Goal: Complete application form: Complete application form

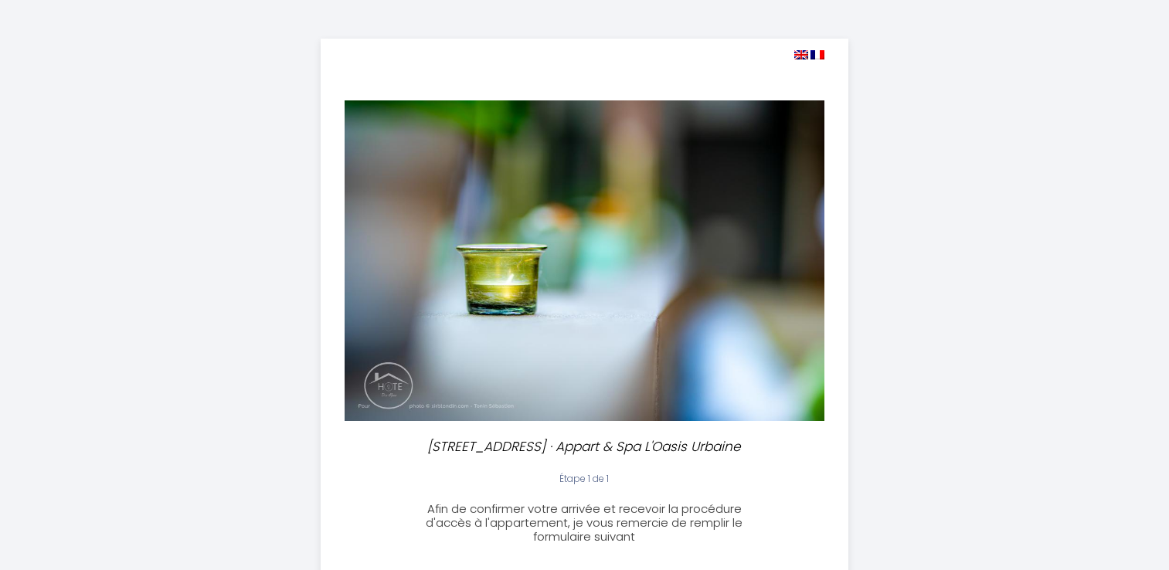
select select
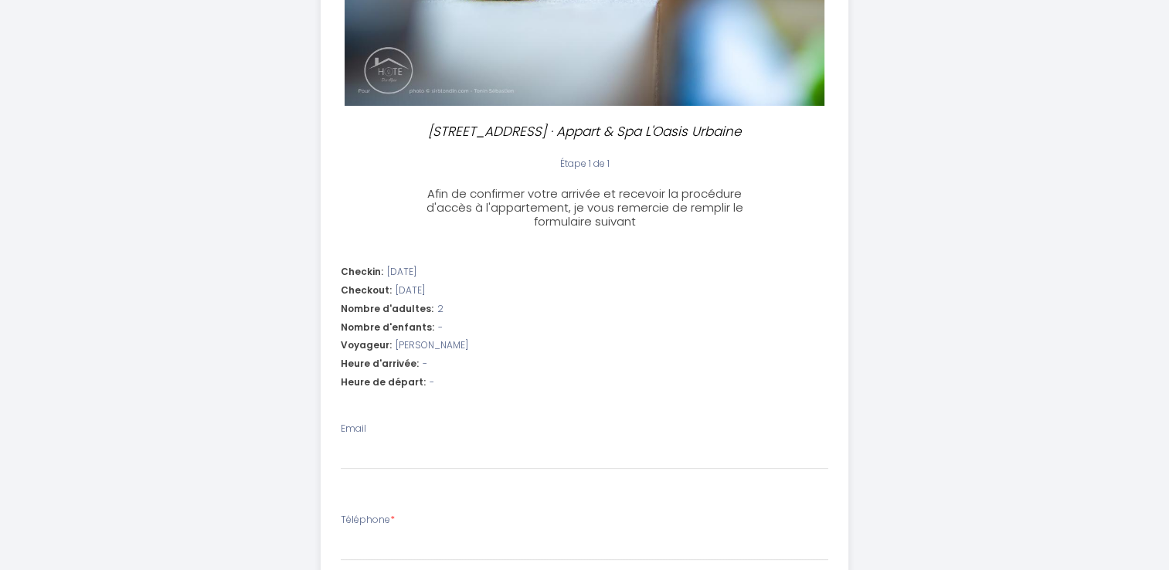
scroll to position [337, 0]
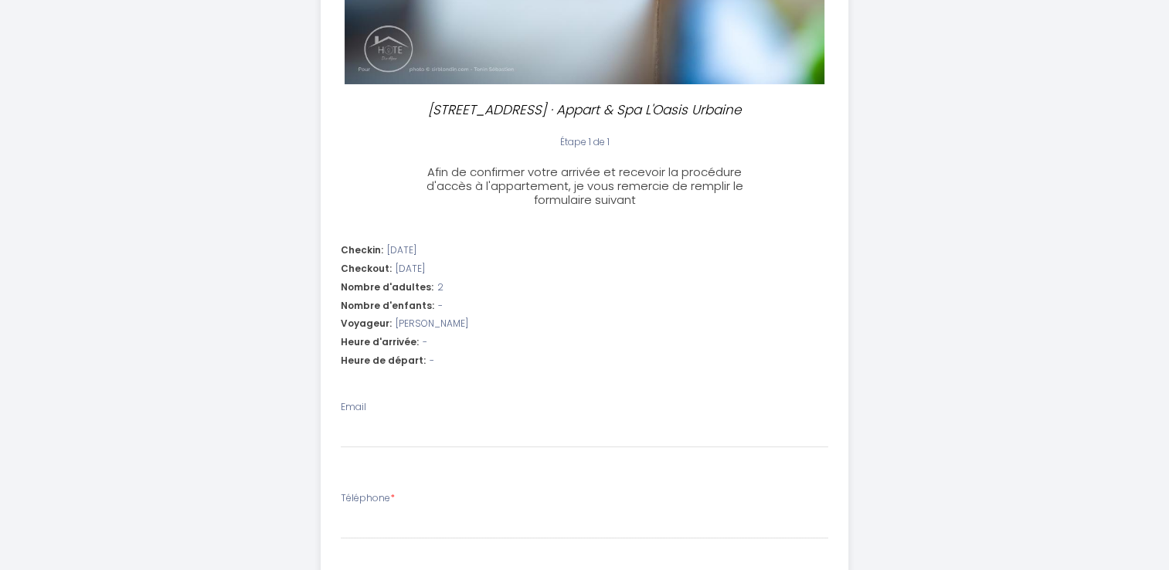
click at [437, 341] on div "Heure d'arrivée: -" at bounding box center [585, 342] width 488 height 15
click at [396, 439] on input "Email" at bounding box center [585, 434] width 488 height 28
type input "[PERSON_NAME][EMAIL_ADDRESS][DOMAIN_NAME]"
select select
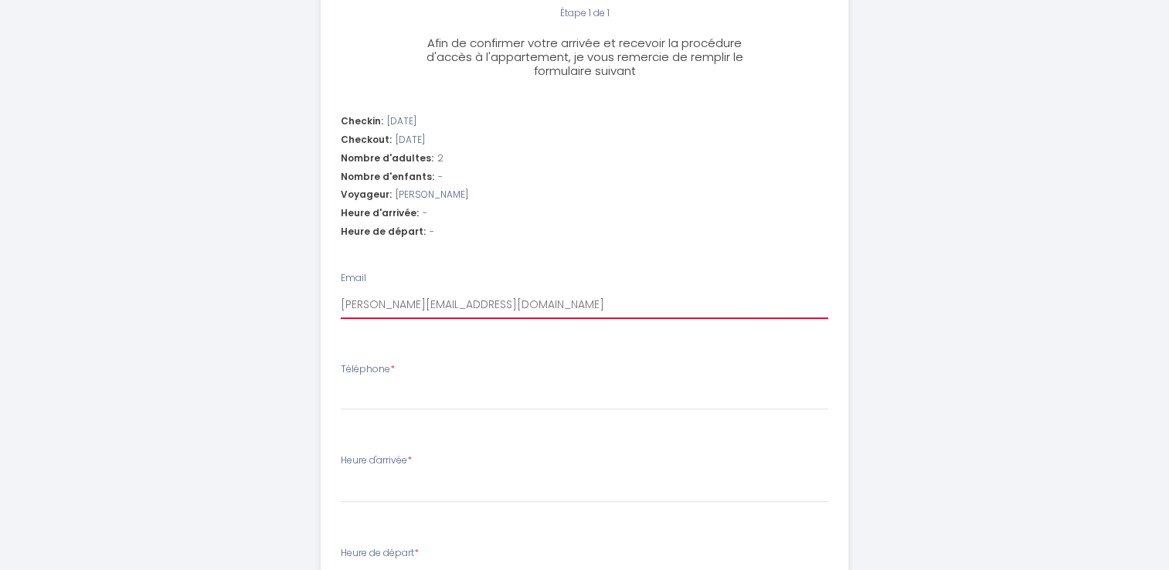
scroll to position [467, 0]
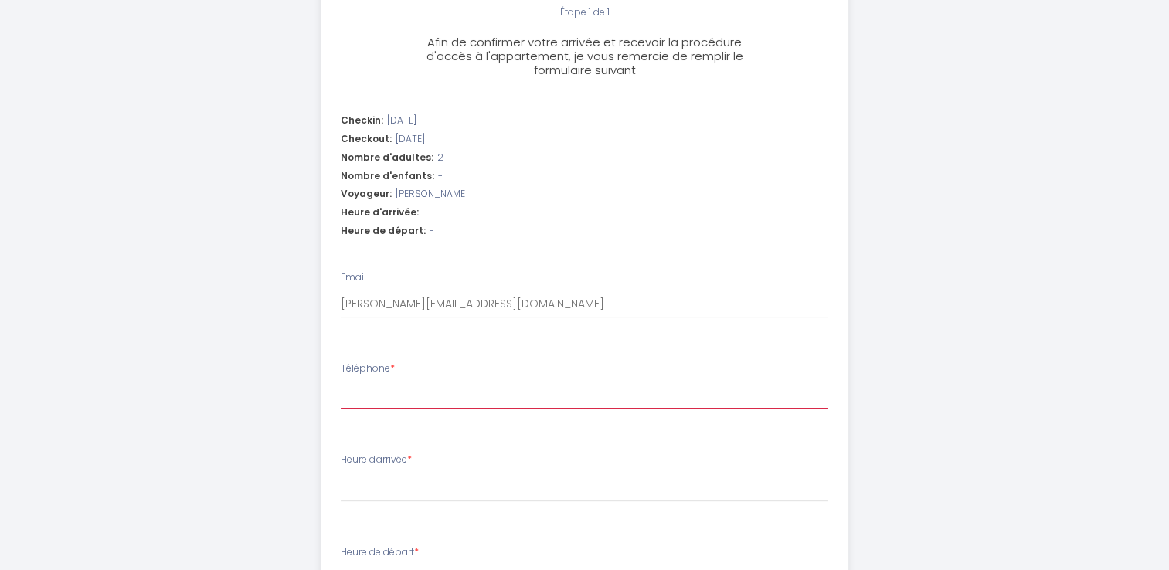
click at [425, 394] on input "Téléphone *" at bounding box center [585, 396] width 488 height 28
type input "0"
select select
type input "07"
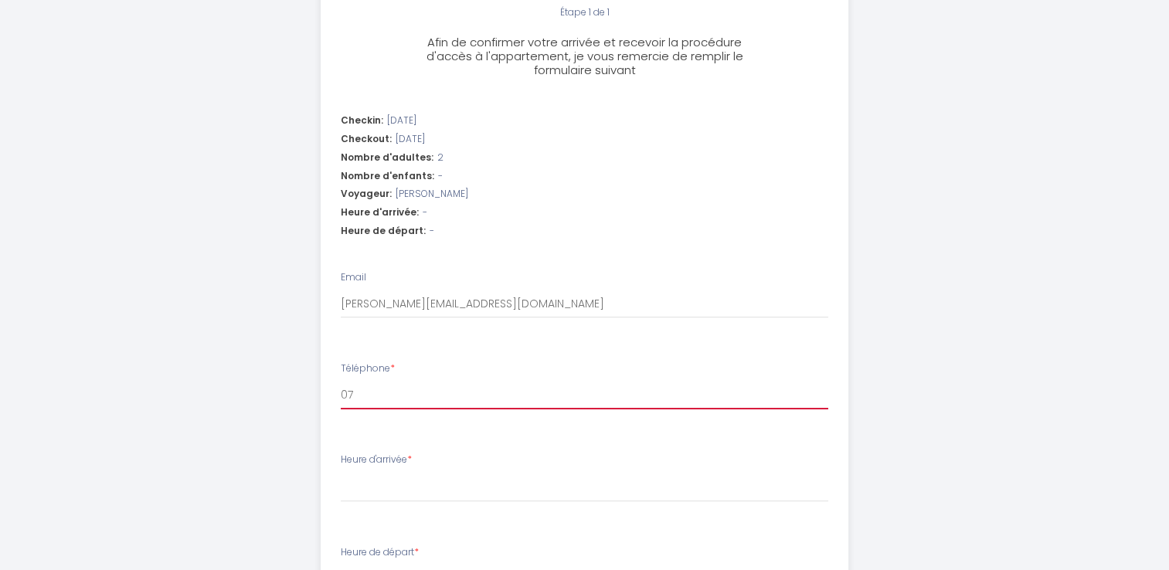
select select
type input "078"
select select
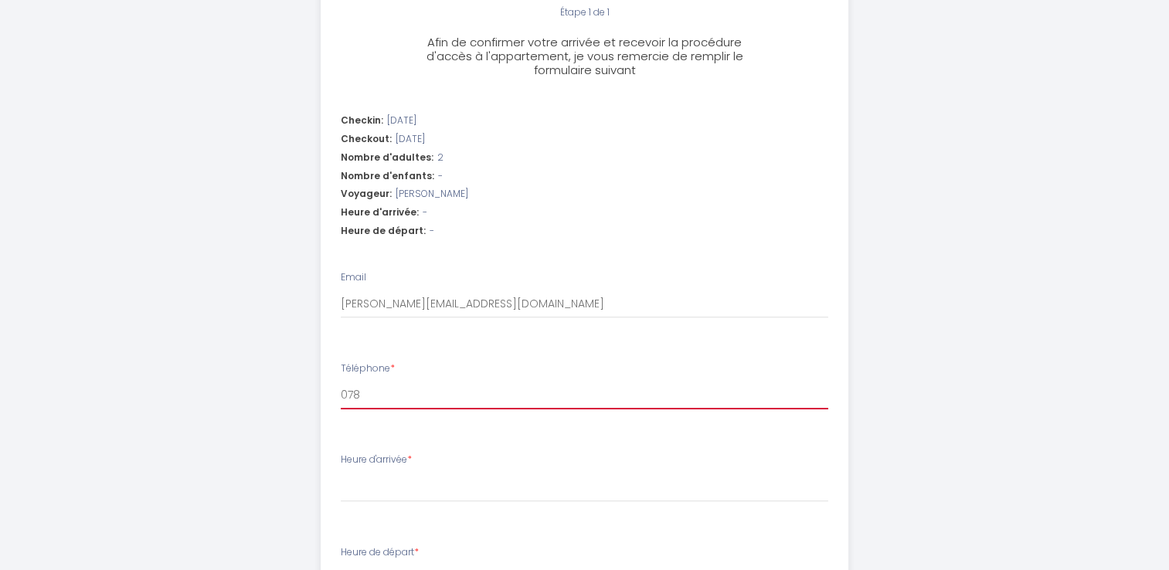
type input "0787"
select select
type input "07877"
select select
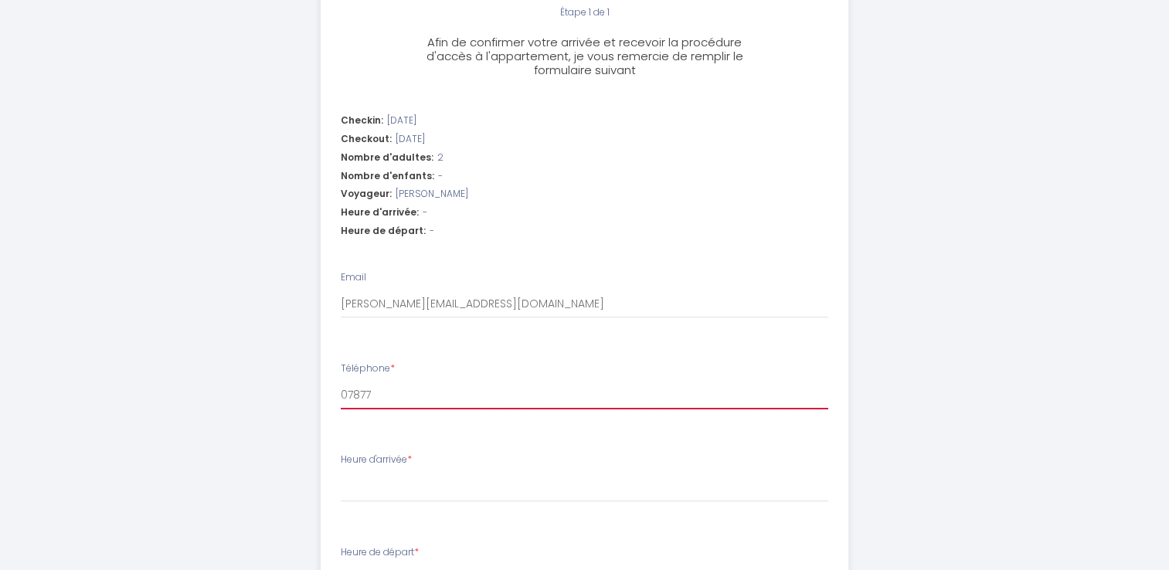
select select
type input "078777"
select select
type input "0787773"
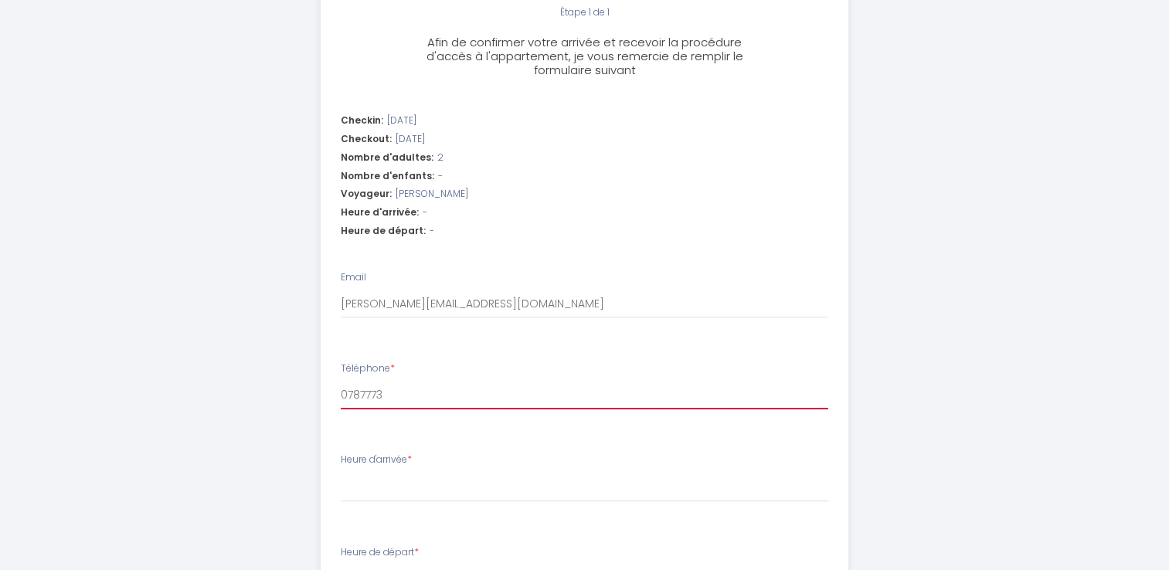
select select
type input "07877738"
select select
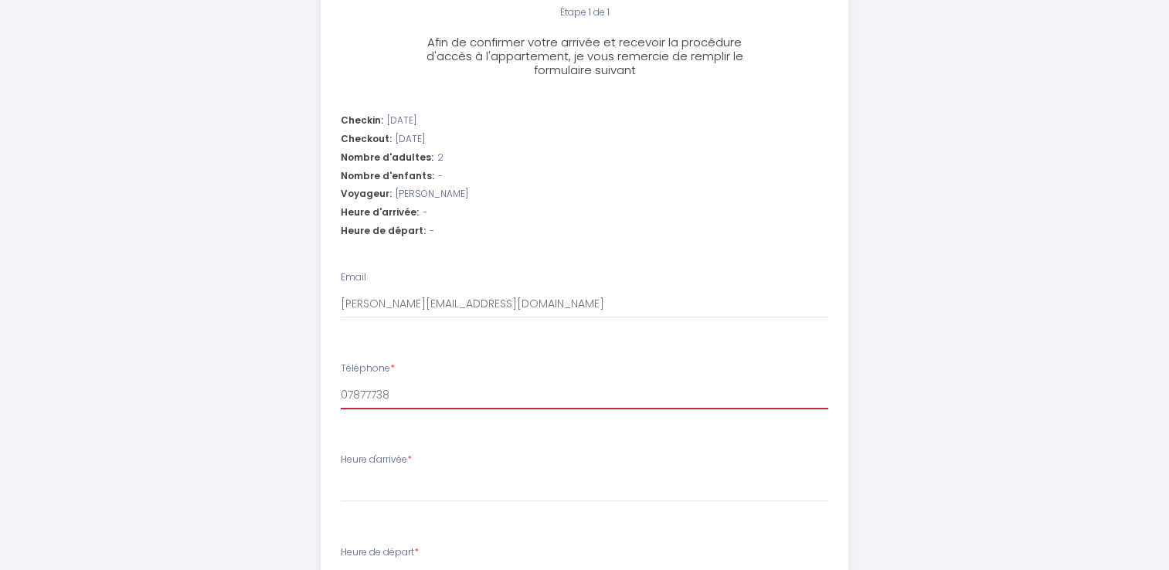
type input "078777389"
select select
type input "0787773896"
select select
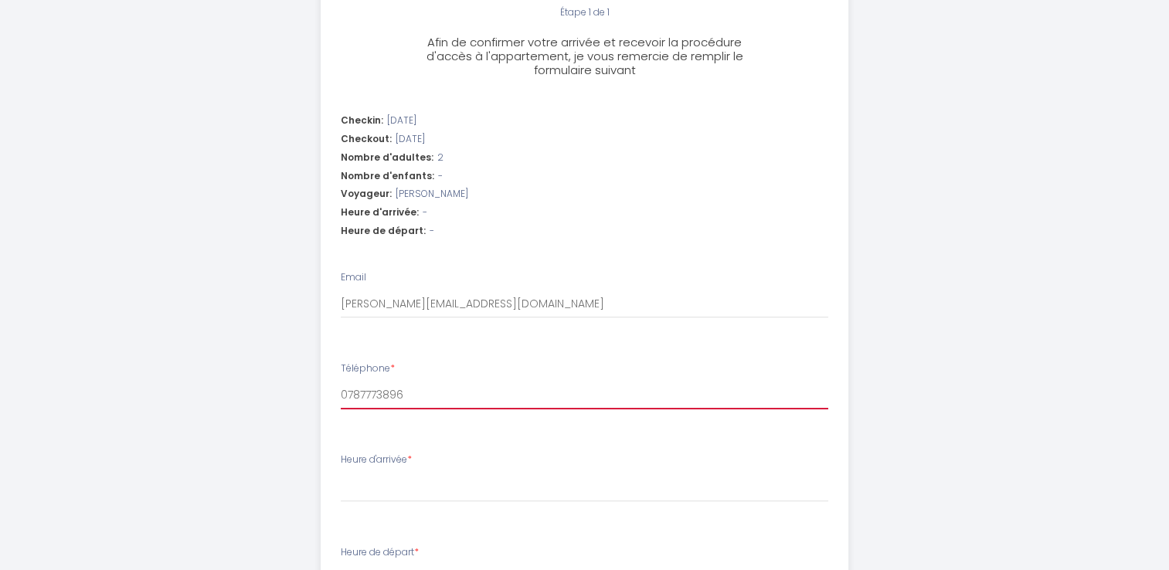
select select
type input "0787773896"
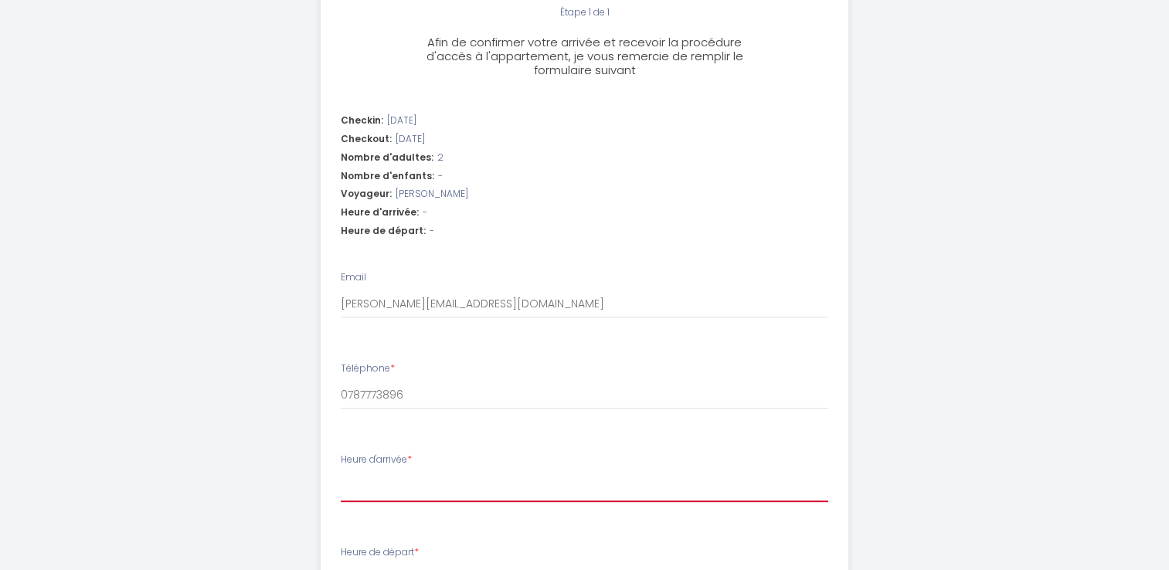
click at [421, 484] on select "16:00 16:30 17:00 17:30 18:00 18:30 19:00 19:30 20:00 20:30 21:00 21:30 22:00 2…" at bounding box center [585, 487] width 488 height 29
select select "16:00"
click at [341, 473] on select "16:00 16:30 17:00 17:30 18:00 18:30 19:00 19:30 20:00 20:30 21:00 21:30 22:00 2…" at bounding box center [585, 487] width 488 height 29
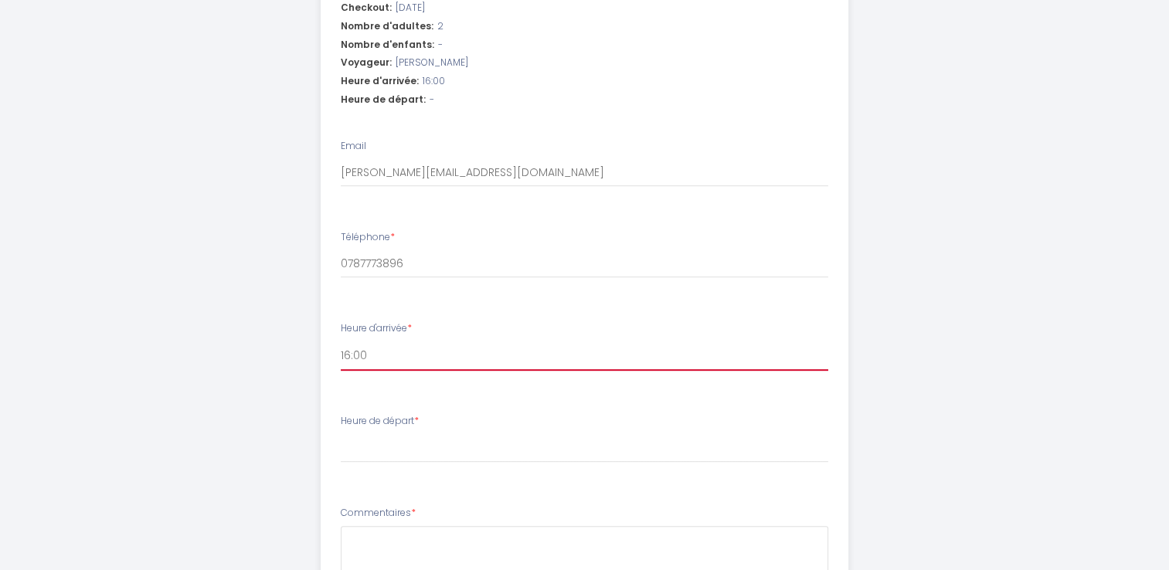
scroll to position [600, 0]
click at [461, 471] on li "Heure de départ * 00:00 00:30 01:00 01:30 02:00 02:30 03:00 03:30 04:00 04:30 0…" at bounding box center [584, 444] width 526 height 83
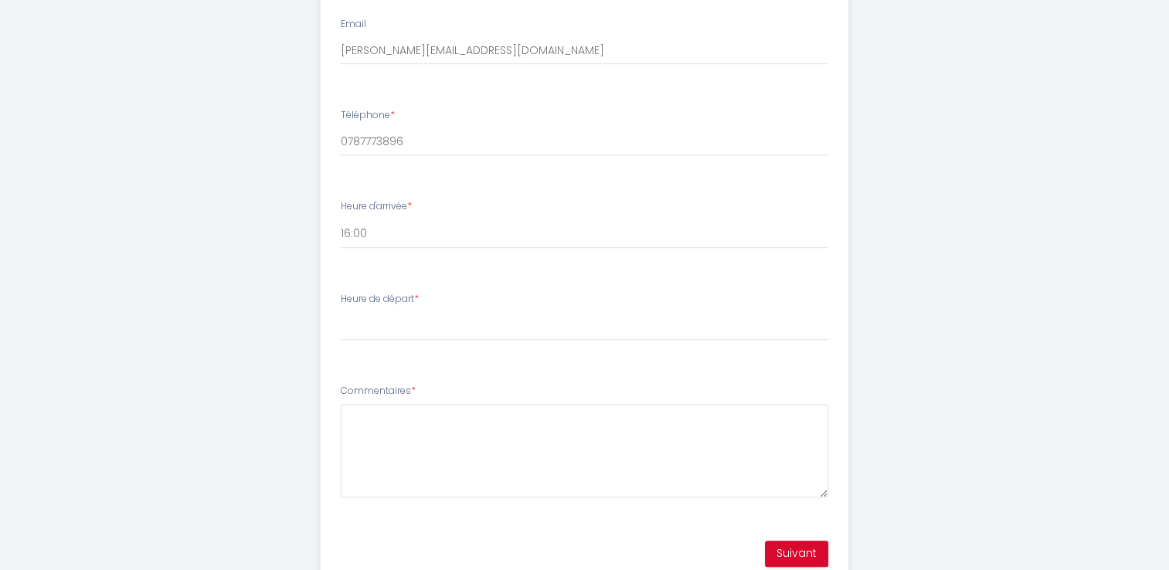
scroll to position [725, 0]
click at [408, 332] on select "00:00 00:30 01:00 01:30 02:00 02:30 03:00 03:30 04:00 04:30 05:00 05:30 06:00 0…" at bounding box center [585, 321] width 488 height 29
select select "11:00"
click at [341, 307] on select "00:00 00:30 01:00 01:30 02:00 02:30 03:00 03:30 04:00 04:30 05:00 05:30 06:00 0…" at bounding box center [585, 321] width 488 height 29
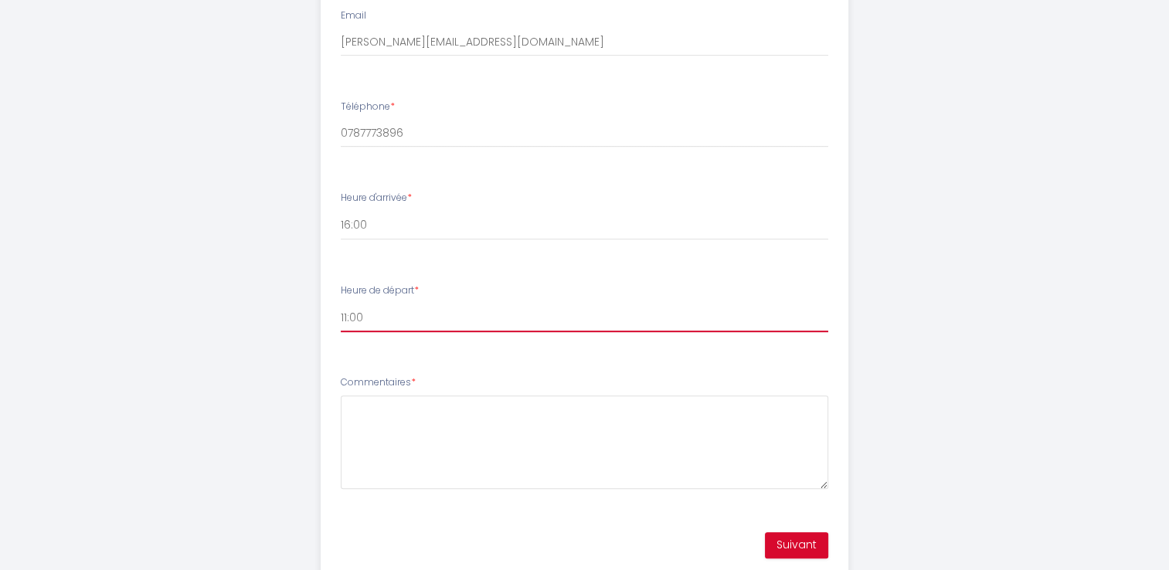
scroll to position [735, 0]
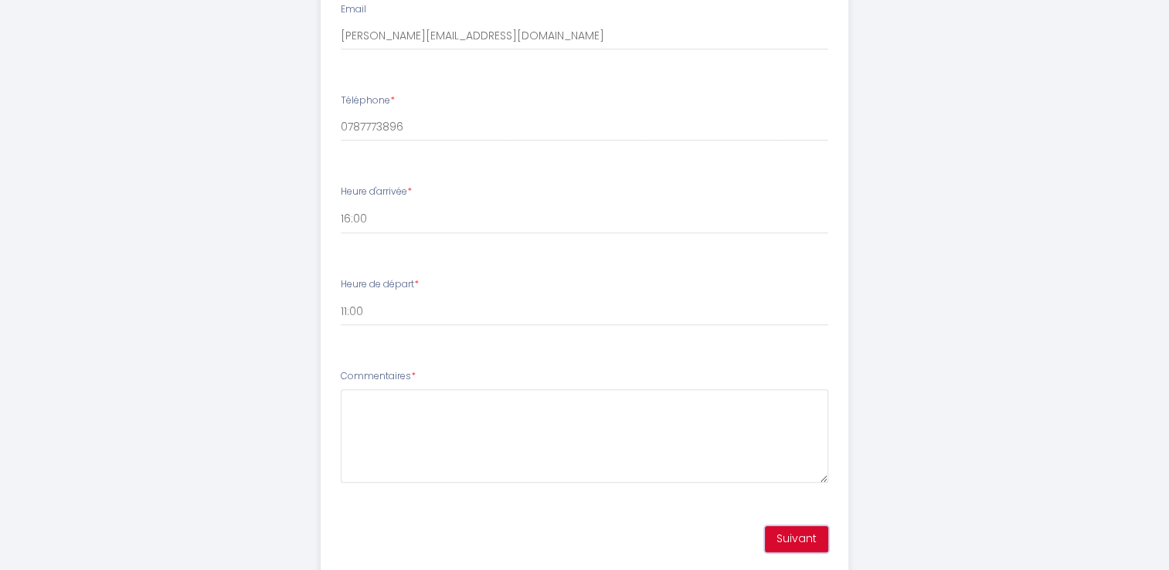
click at [811, 533] on button "Suivant" at bounding box center [796, 539] width 63 height 26
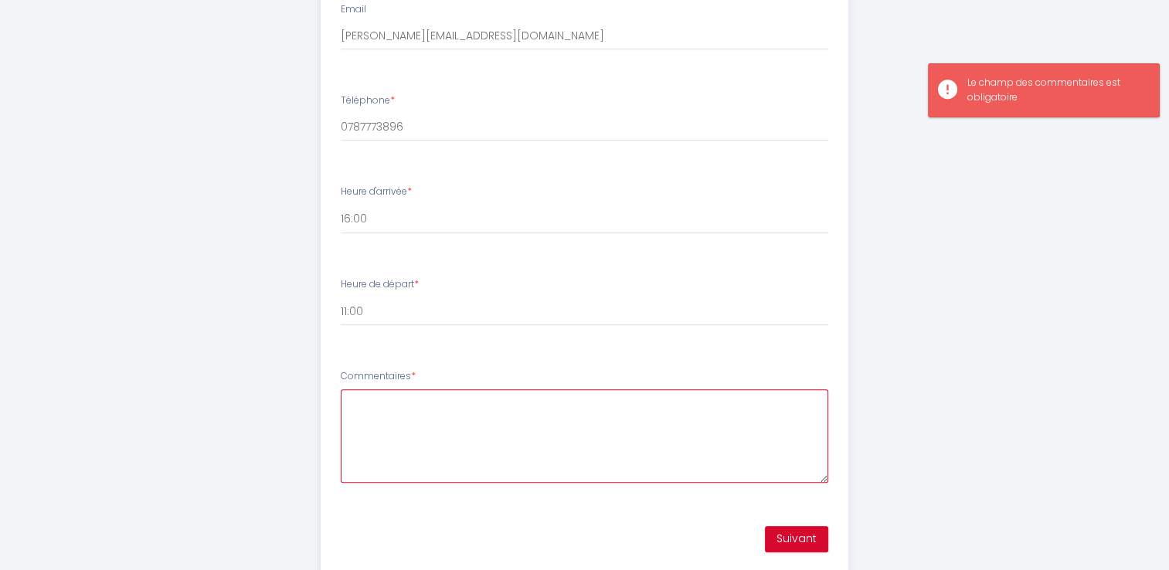
click at [449, 420] on textarea "Commentaires *" at bounding box center [585, 435] width 488 height 93
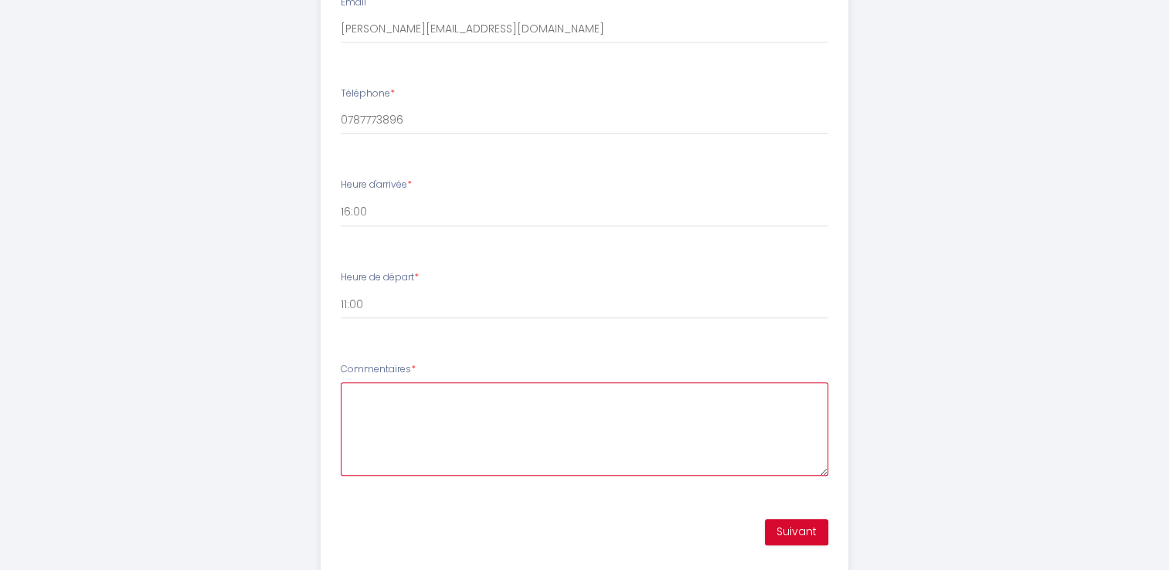
scroll to position [748, 0]
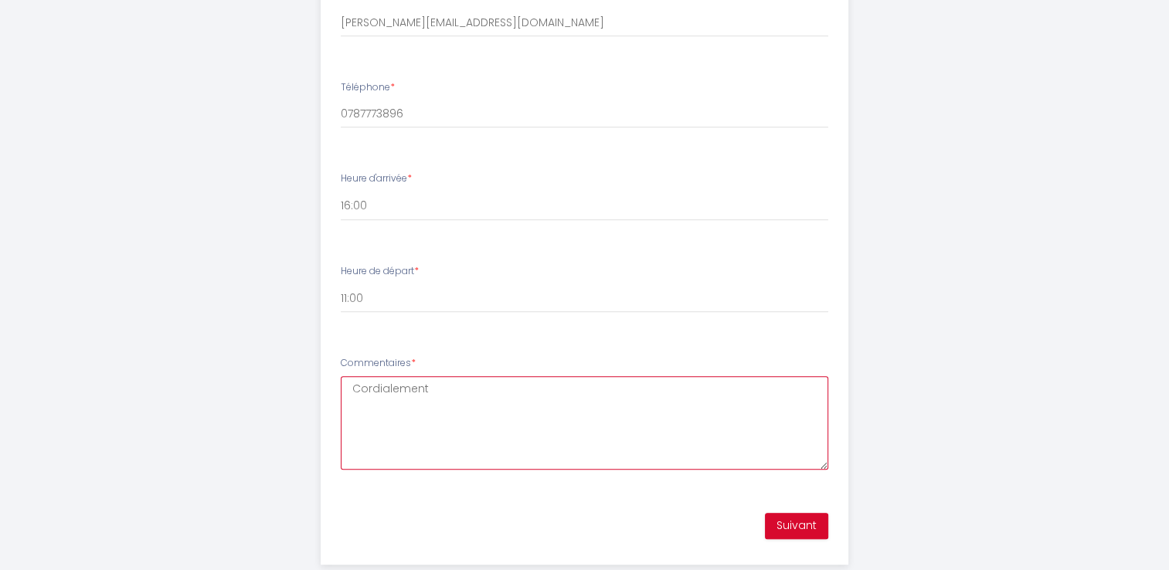
type textarea "Cordialement"
click at [797, 529] on button "Suivant" at bounding box center [796, 526] width 63 height 26
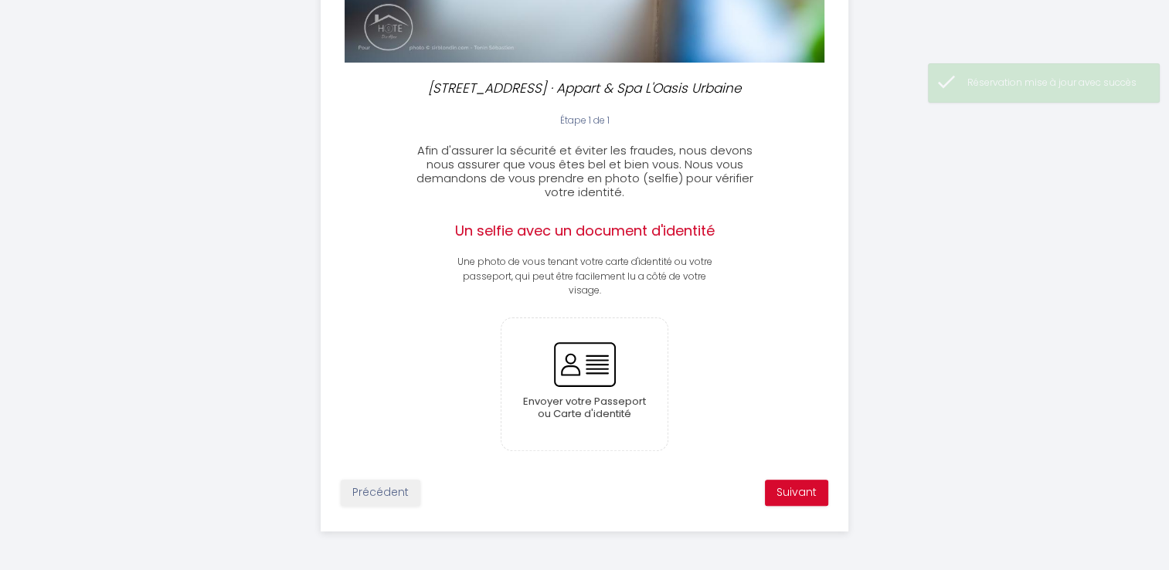
scroll to position [325, 0]
